Goal: Obtain resource: Download file/media

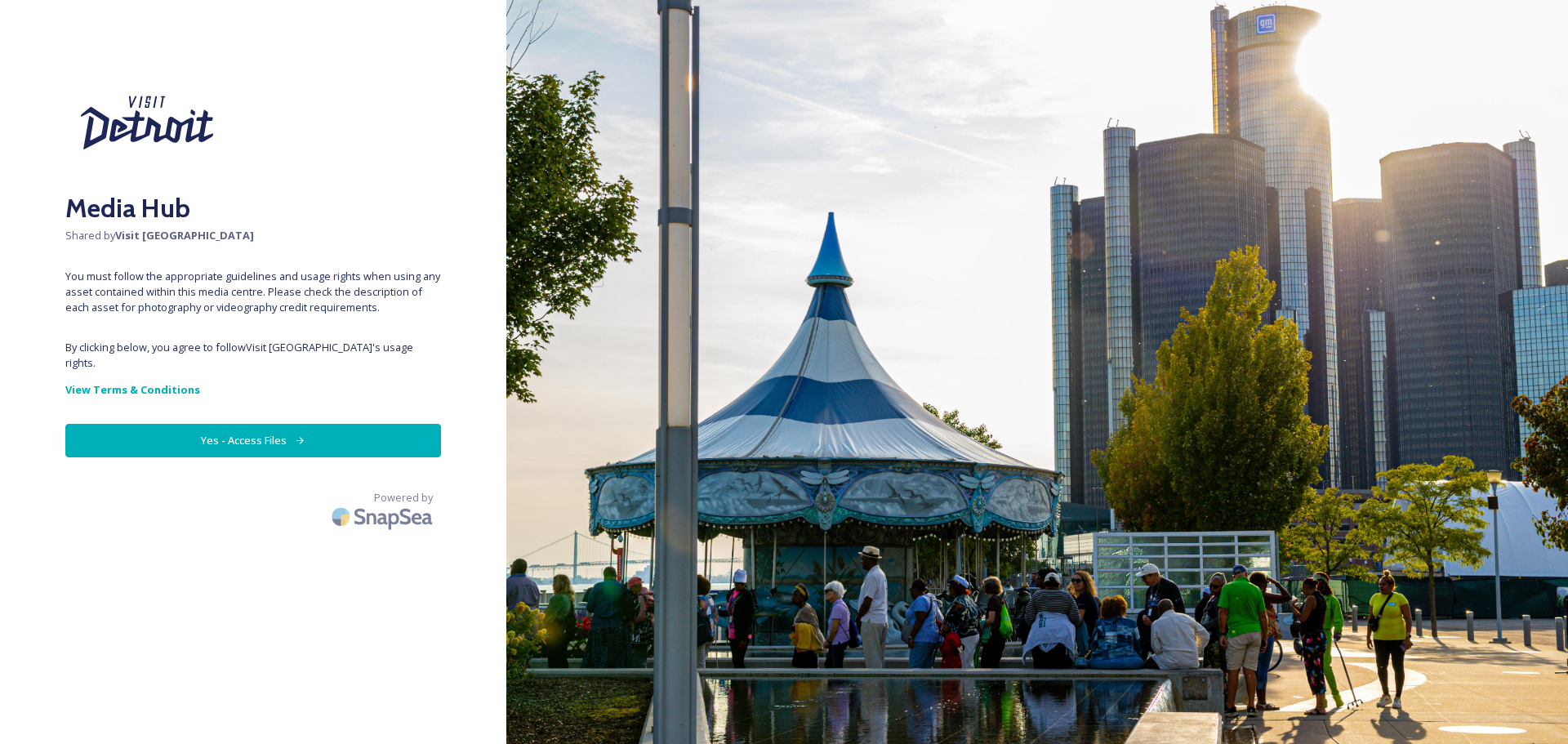
click at [287, 429] on button "Yes - Access Files" at bounding box center [253, 440] width 376 height 34
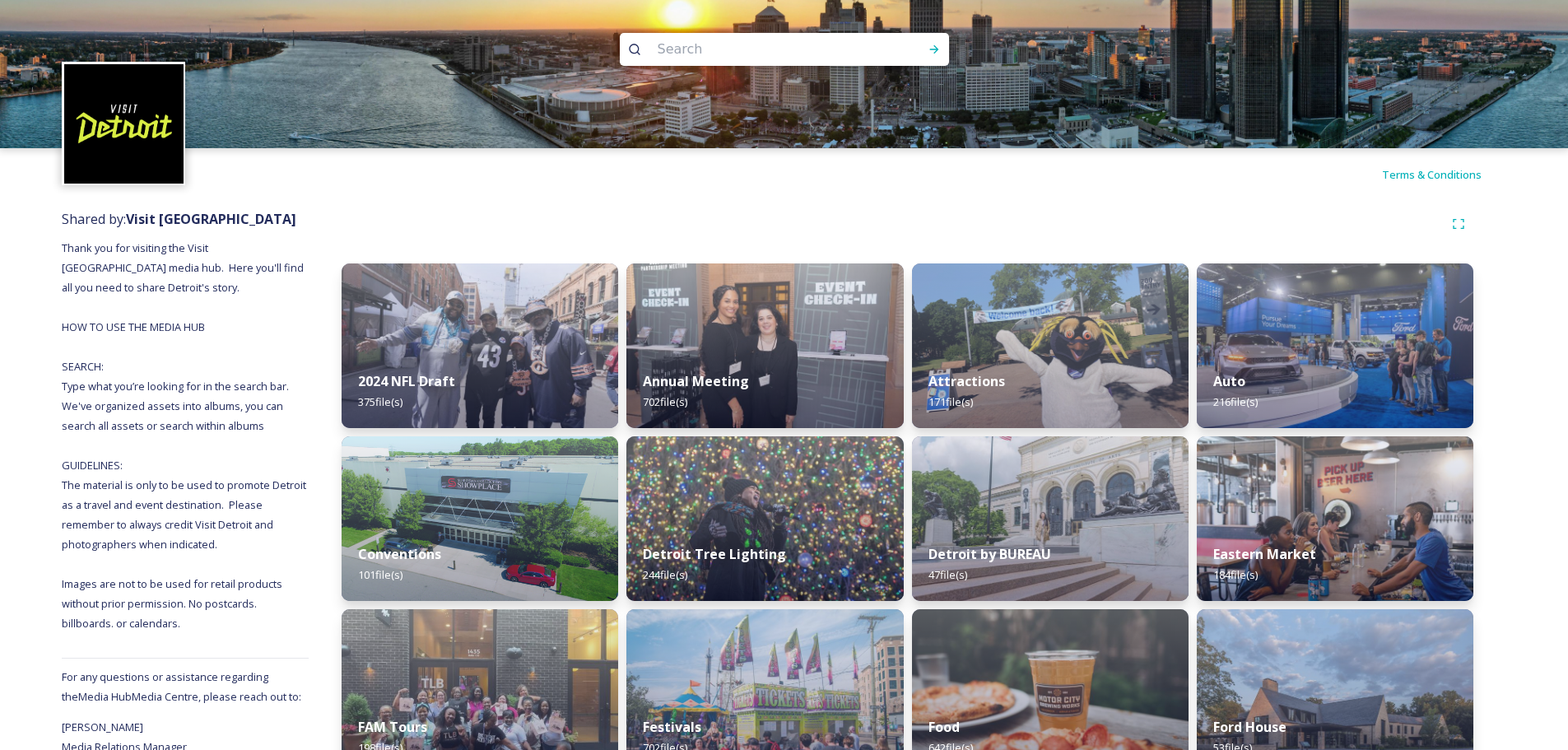
click at [701, 60] on input at bounding box center [762, 49] width 225 height 36
click at [793, 32] on div at bounding box center [784, 74] width 1568 height 148
type input "p"
type input "n"
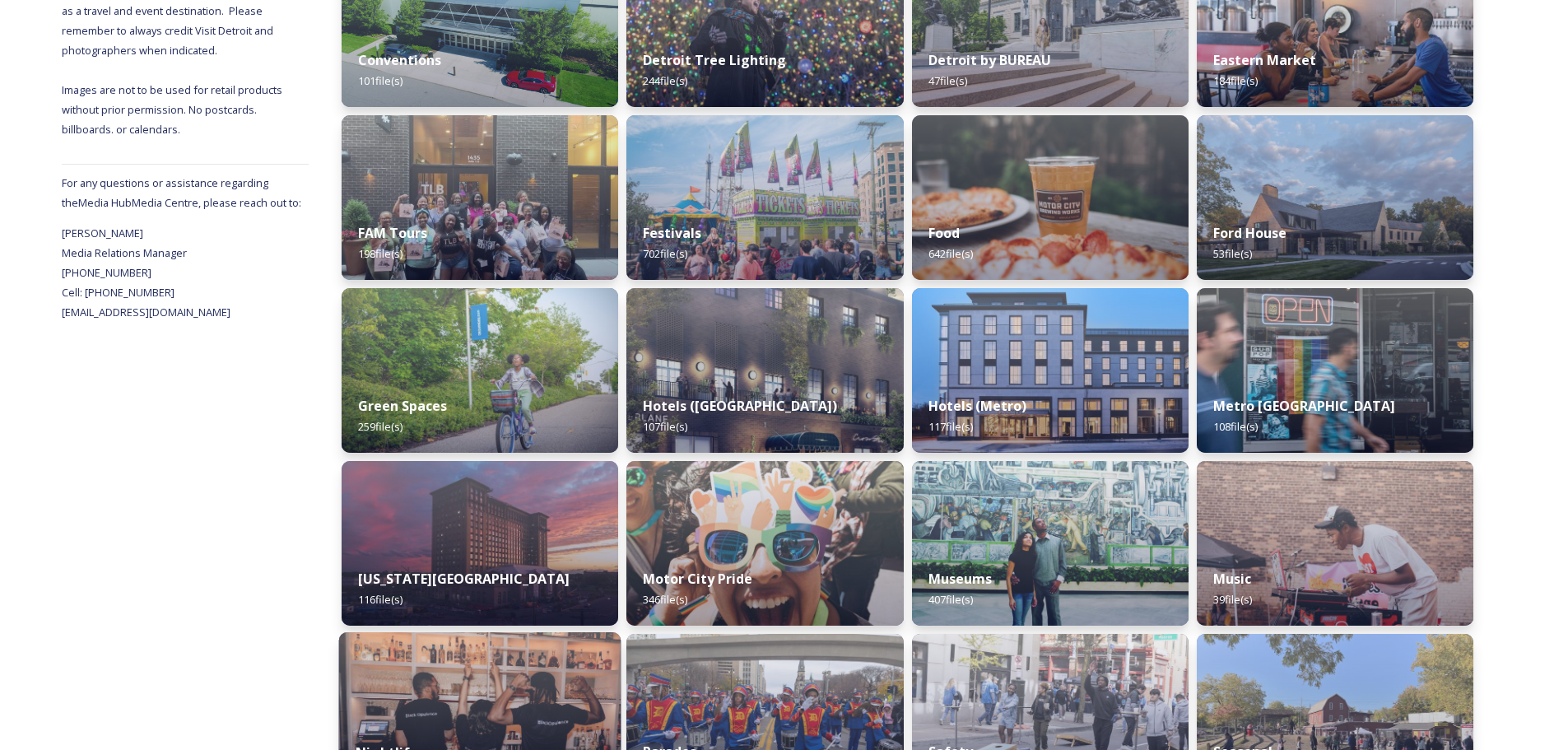
scroll to position [904, 0]
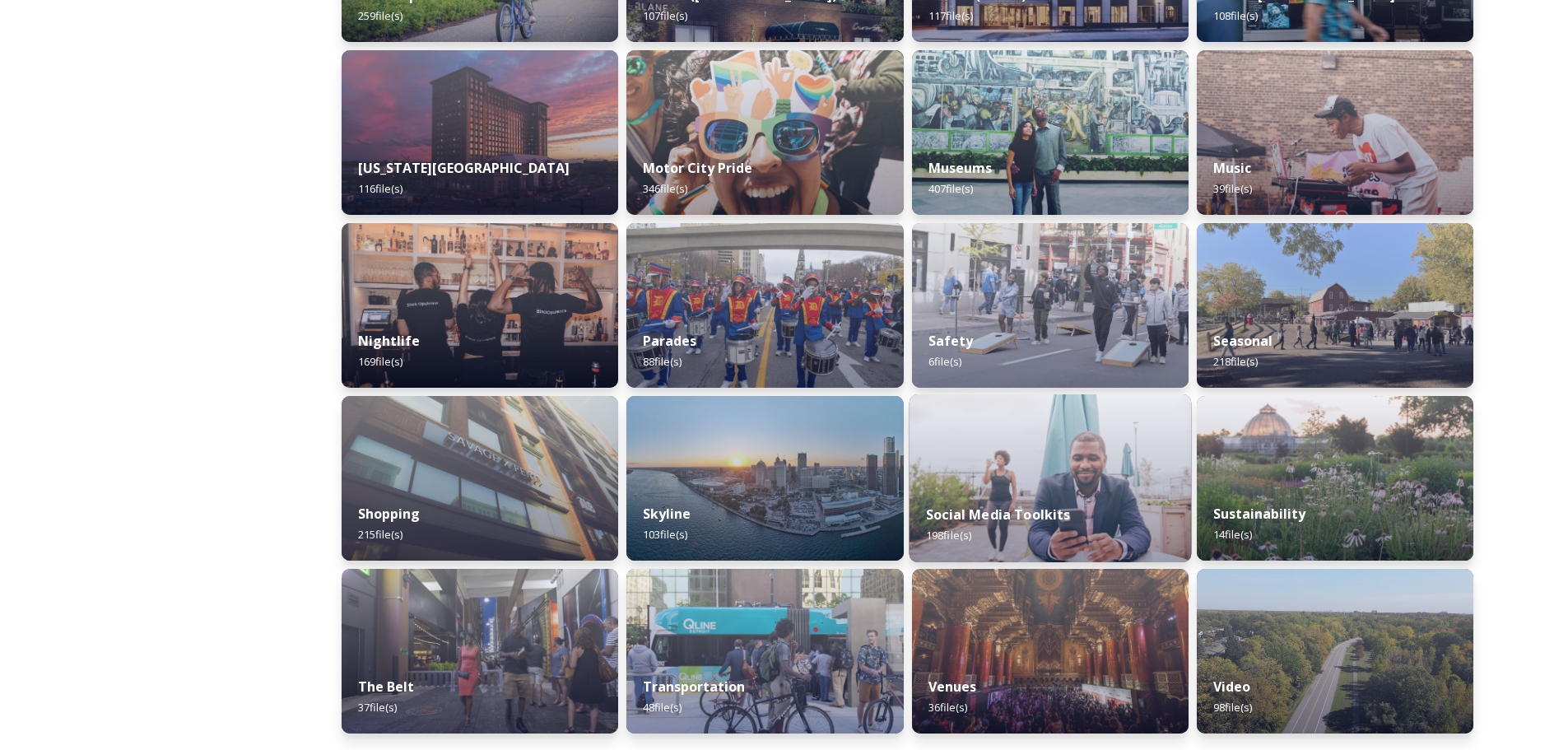
click at [1029, 484] on img at bounding box center [1050, 479] width 283 height 168
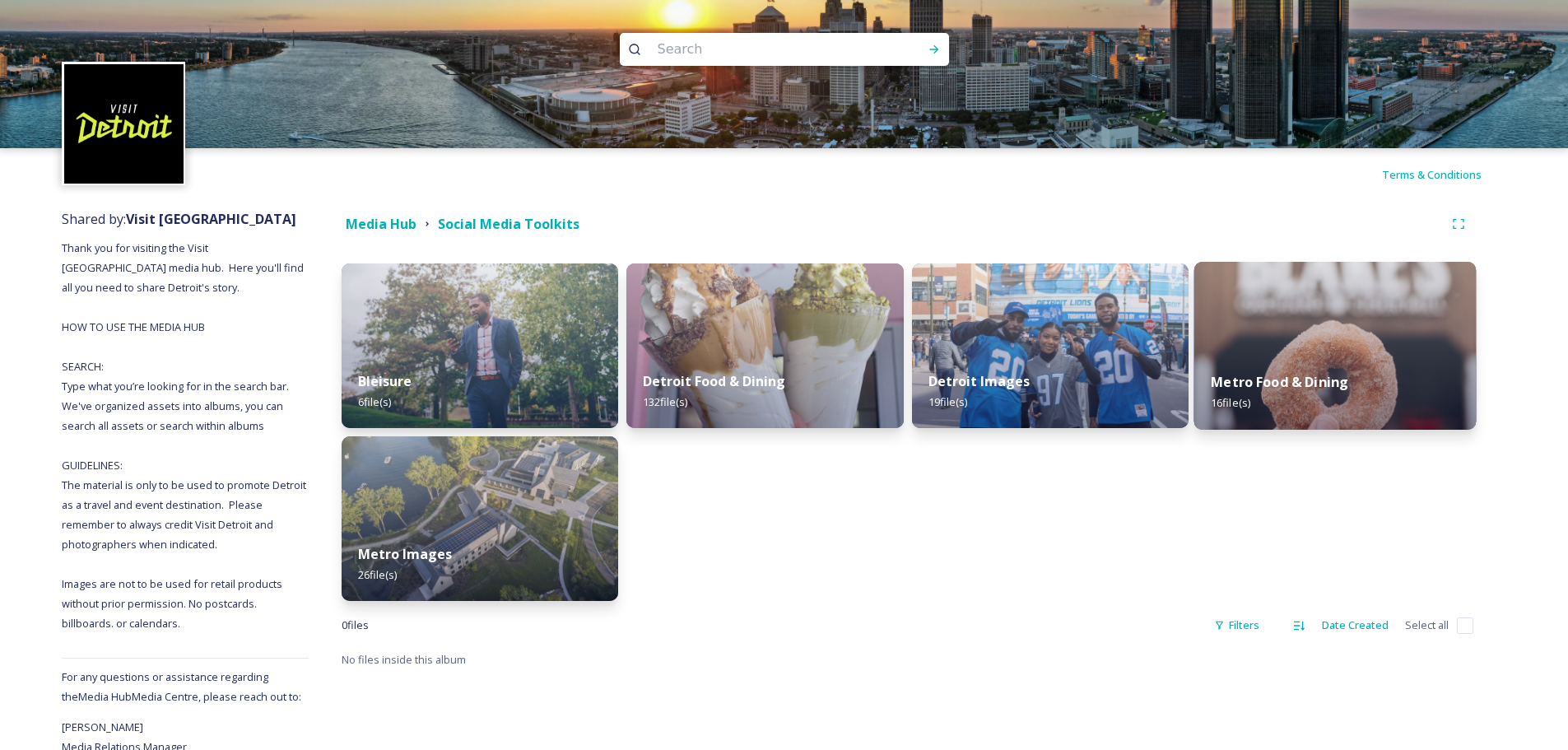
click at [1278, 342] on img at bounding box center [1335, 346] width 283 height 168
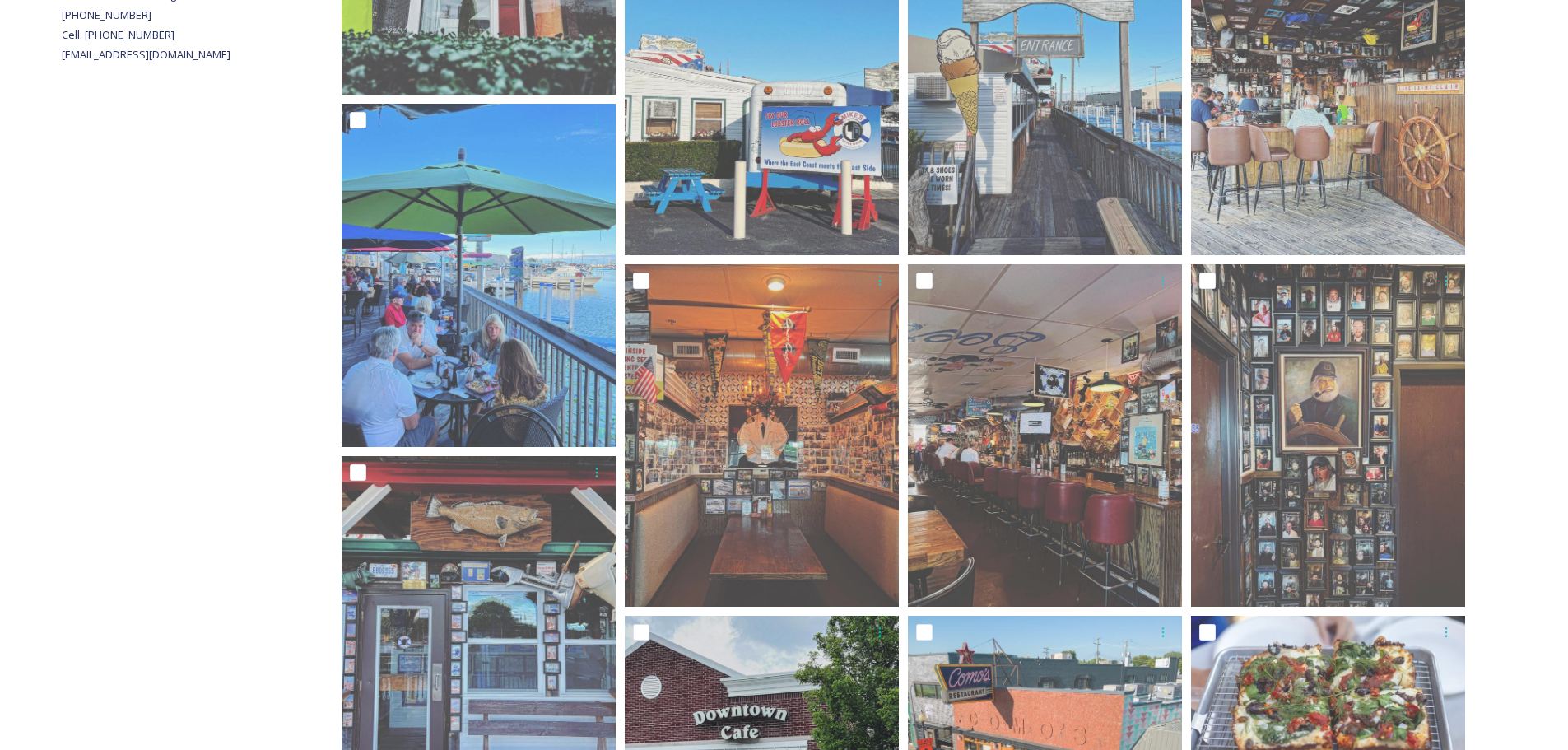
scroll to position [996, 0]
